Goal: Understand site structure: Understand site structure

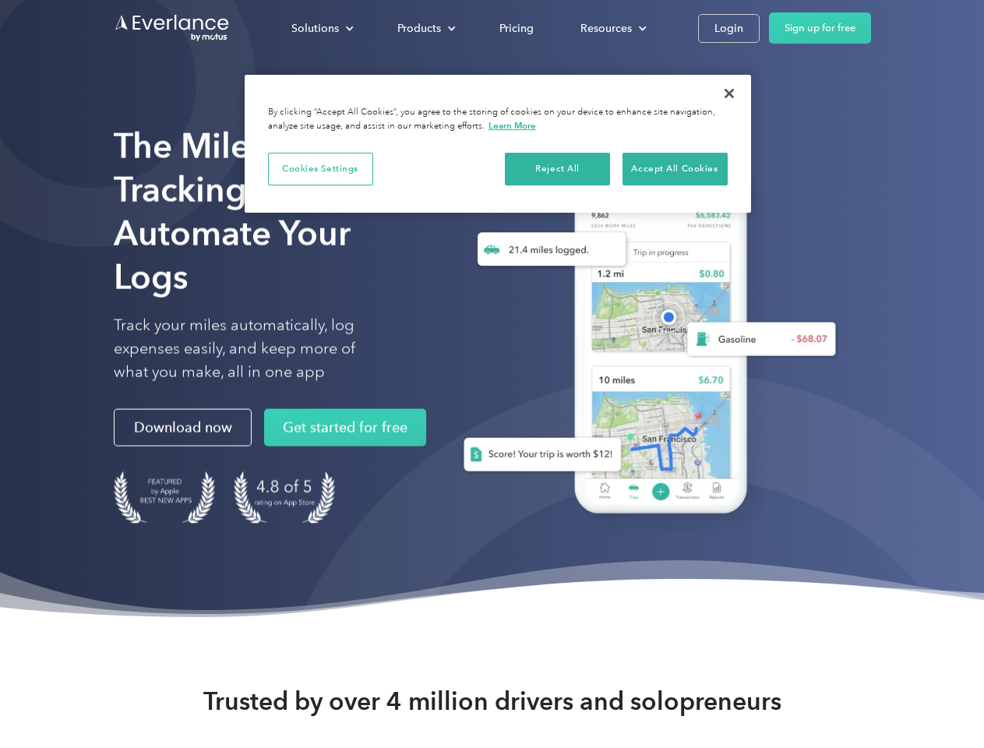
click at [322, 28] on div "Solutions" at bounding box center [315, 28] width 48 height 19
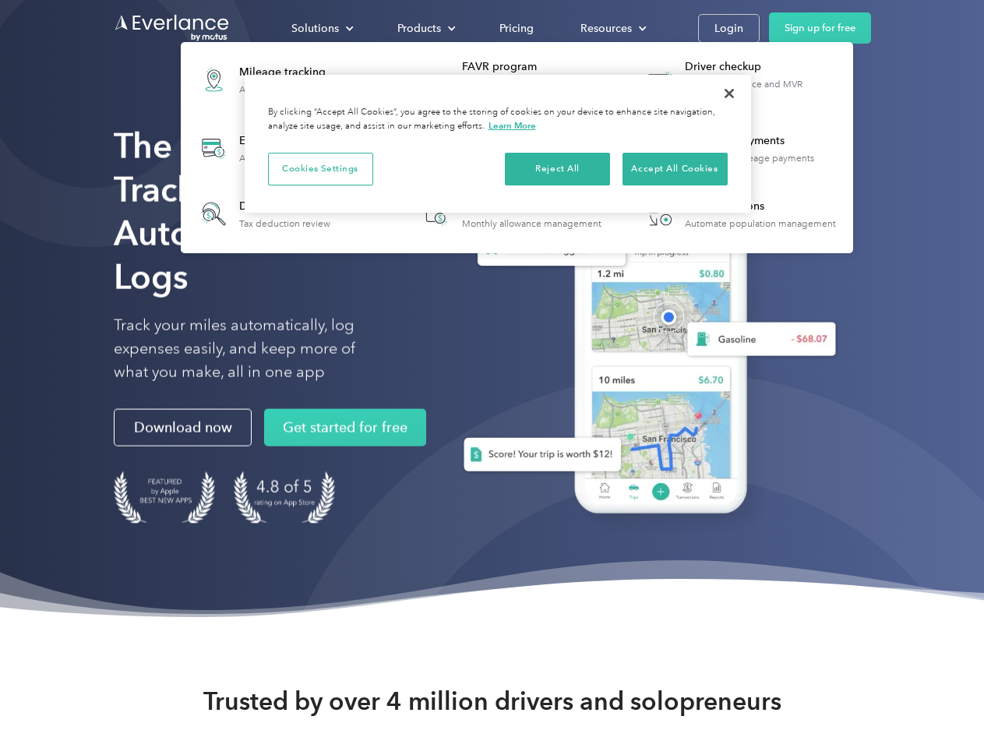
click at [425, 28] on div "Products" at bounding box center [419, 28] width 44 height 19
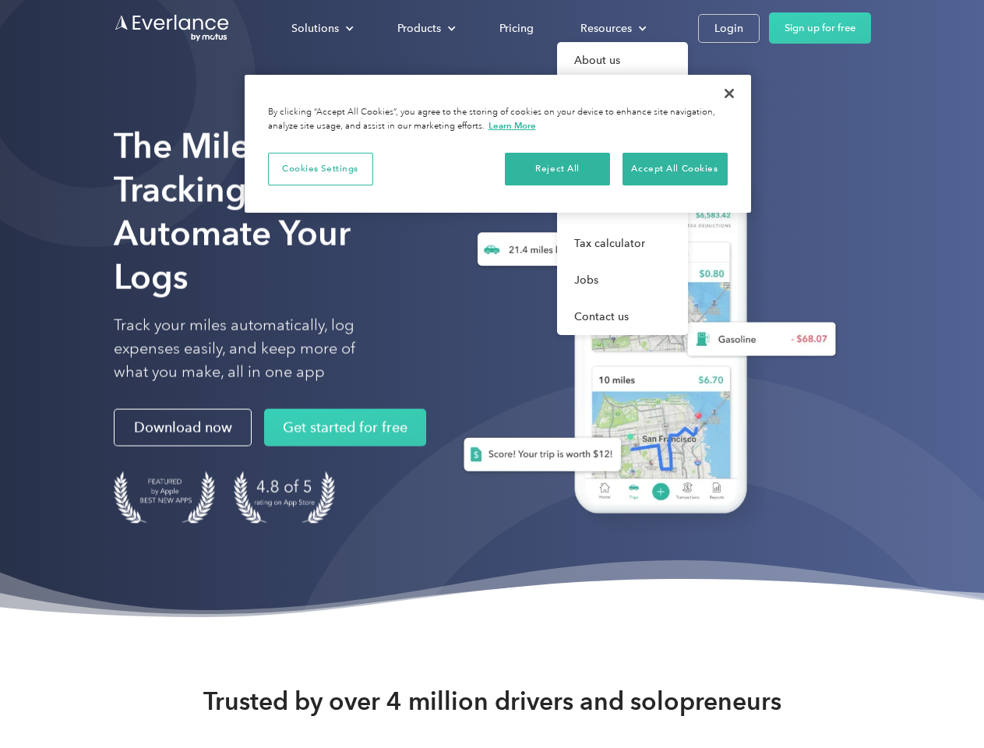
click at [612, 28] on div "Resources" at bounding box center [606, 28] width 51 height 19
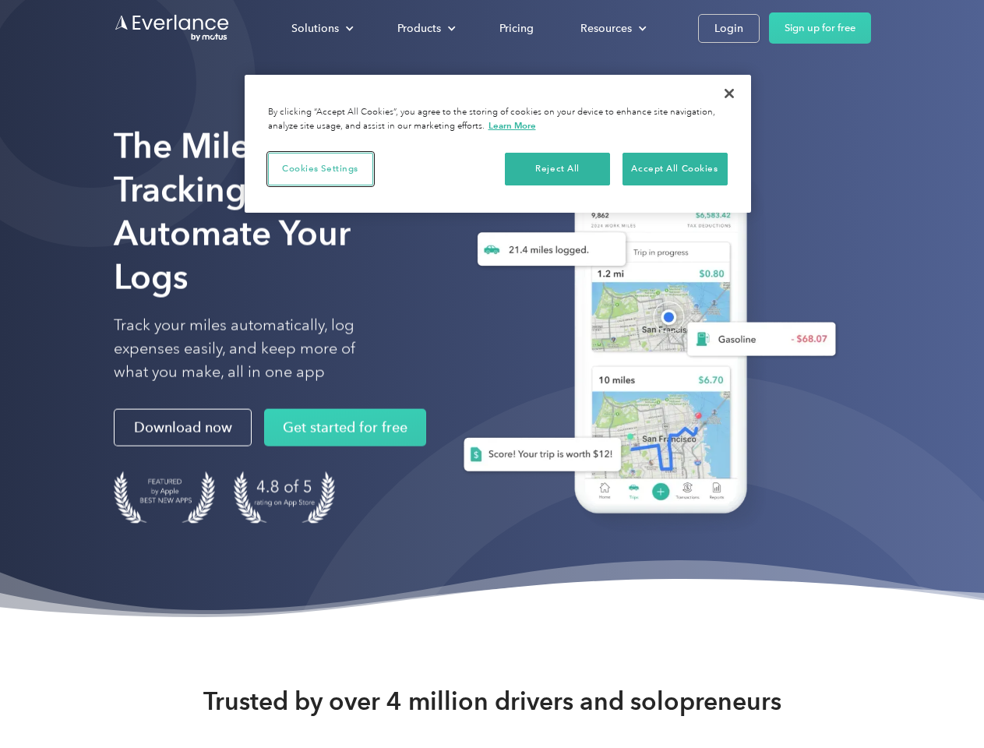
click at [320, 168] on button "Cookies Settings" at bounding box center [320, 169] width 105 height 33
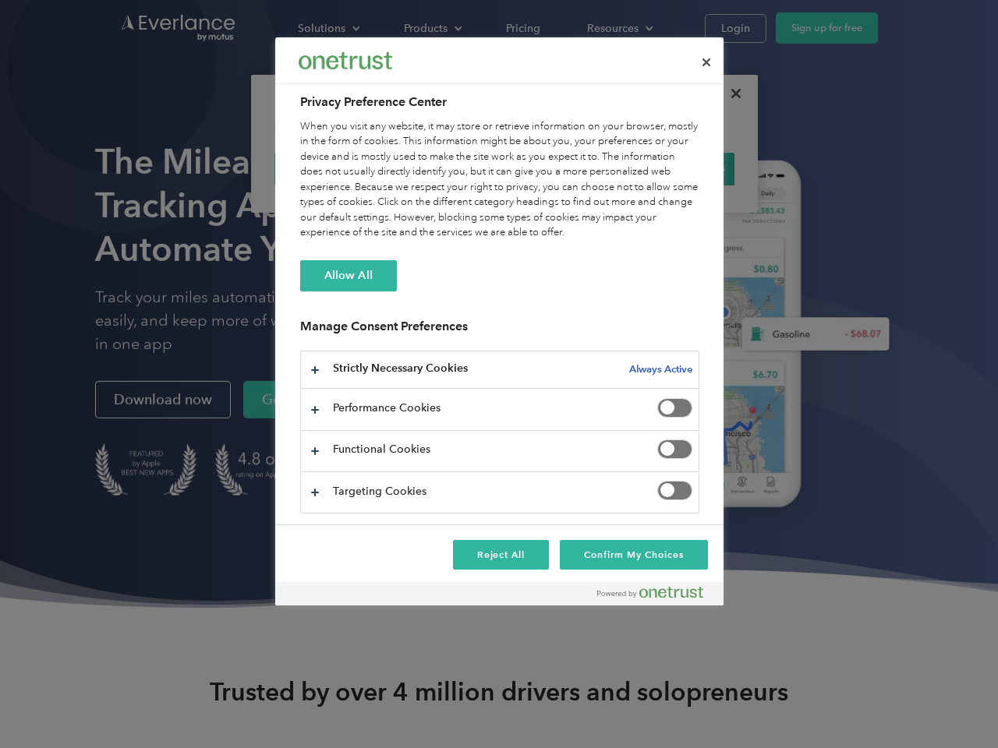
click at [558, 168] on div "When you visit any website, it may store or retrieve information on your browse…" at bounding box center [499, 180] width 399 height 122
click at [675, 168] on div "When you visit any website, it may store or retrieve information on your browse…" at bounding box center [499, 180] width 399 height 122
click at [729, 94] on div at bounding box center [499, 374] width 998 height 748
